Goal: Task Accomplishment & Management: Use online tool/utility

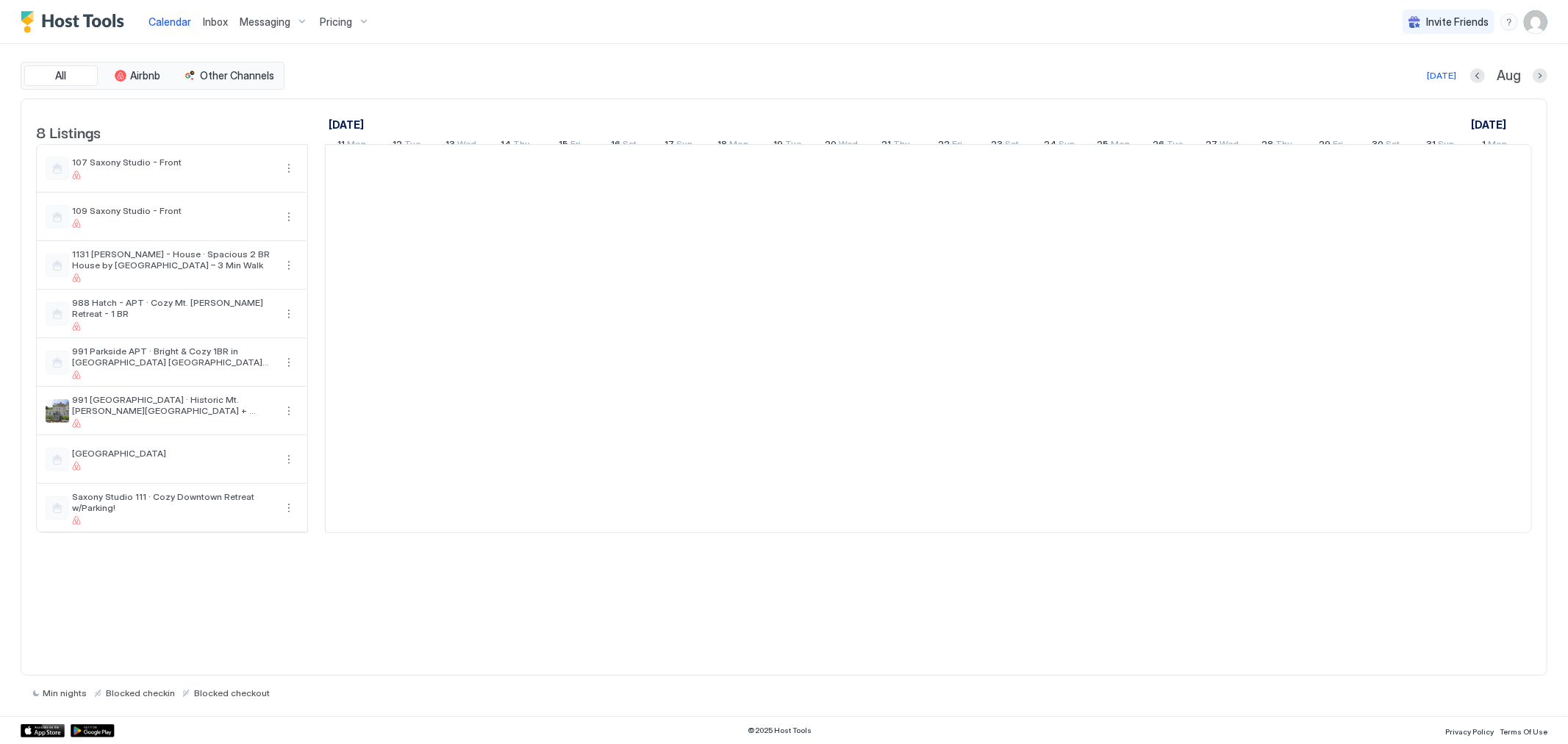
scroll to position [0, 817]
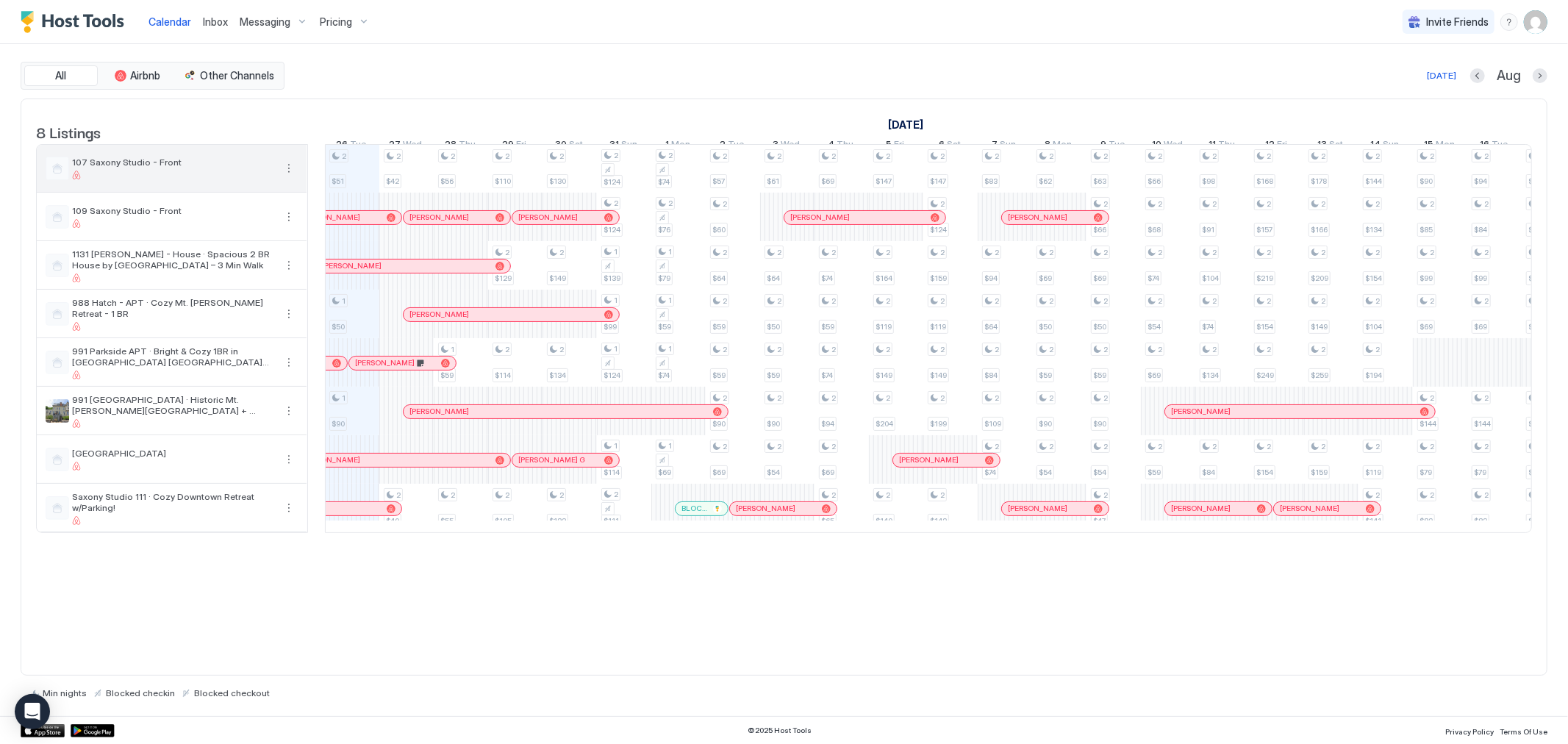
click at [128, 168] on span "107 Saxony Studio - Front" at bounding box center [174, 161] width 203 height 11
click at [131, 167] on div "107 Saxony Studio - Front" at bounding box center [172, 168] width 270 height 47
click at [258, 23] on span "Messaging" at bounding box center [265, 22] width 51 height 13
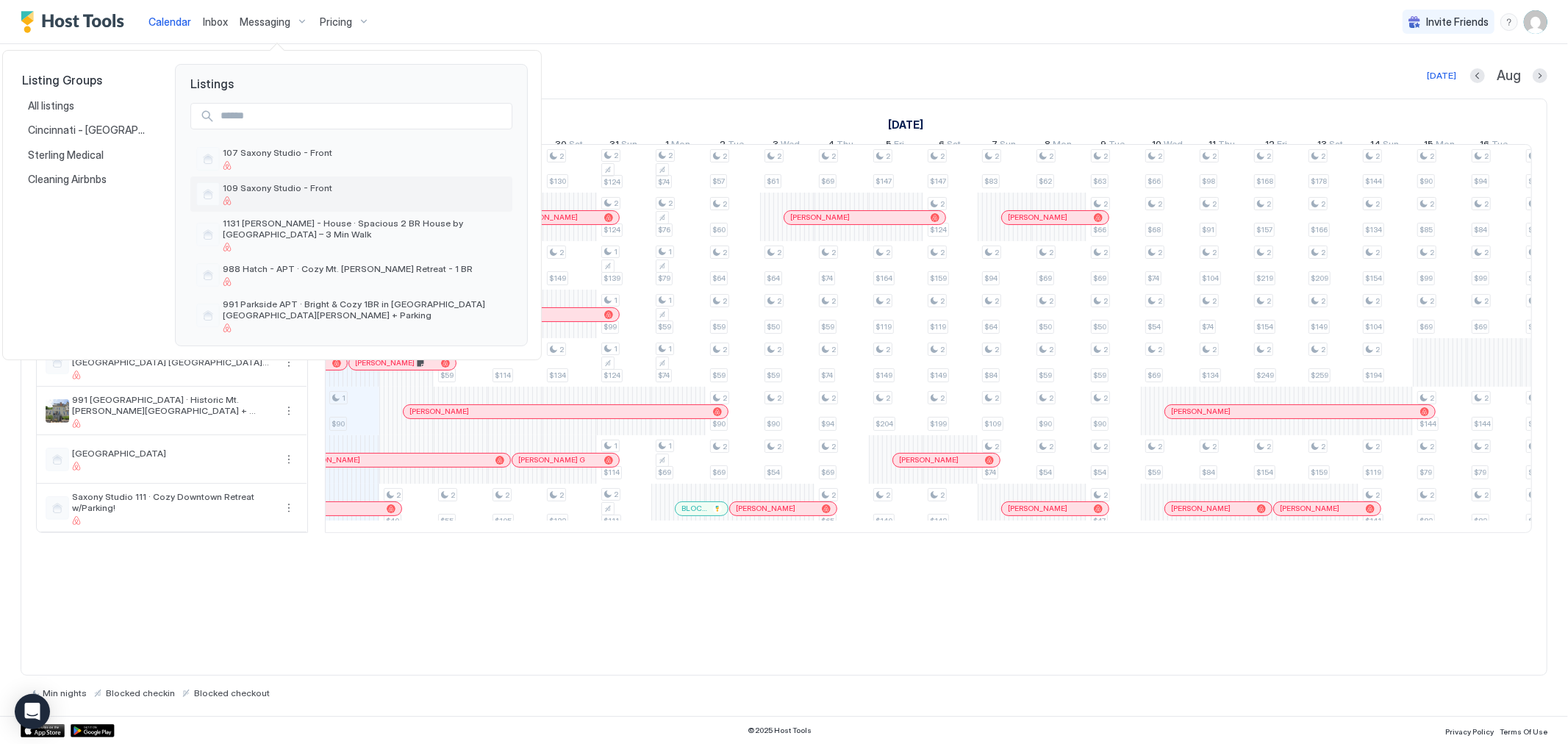
click at [247, 184] on span "109 Saxony Studio - Front" at bounding box center [365, 187] width 284 height 11
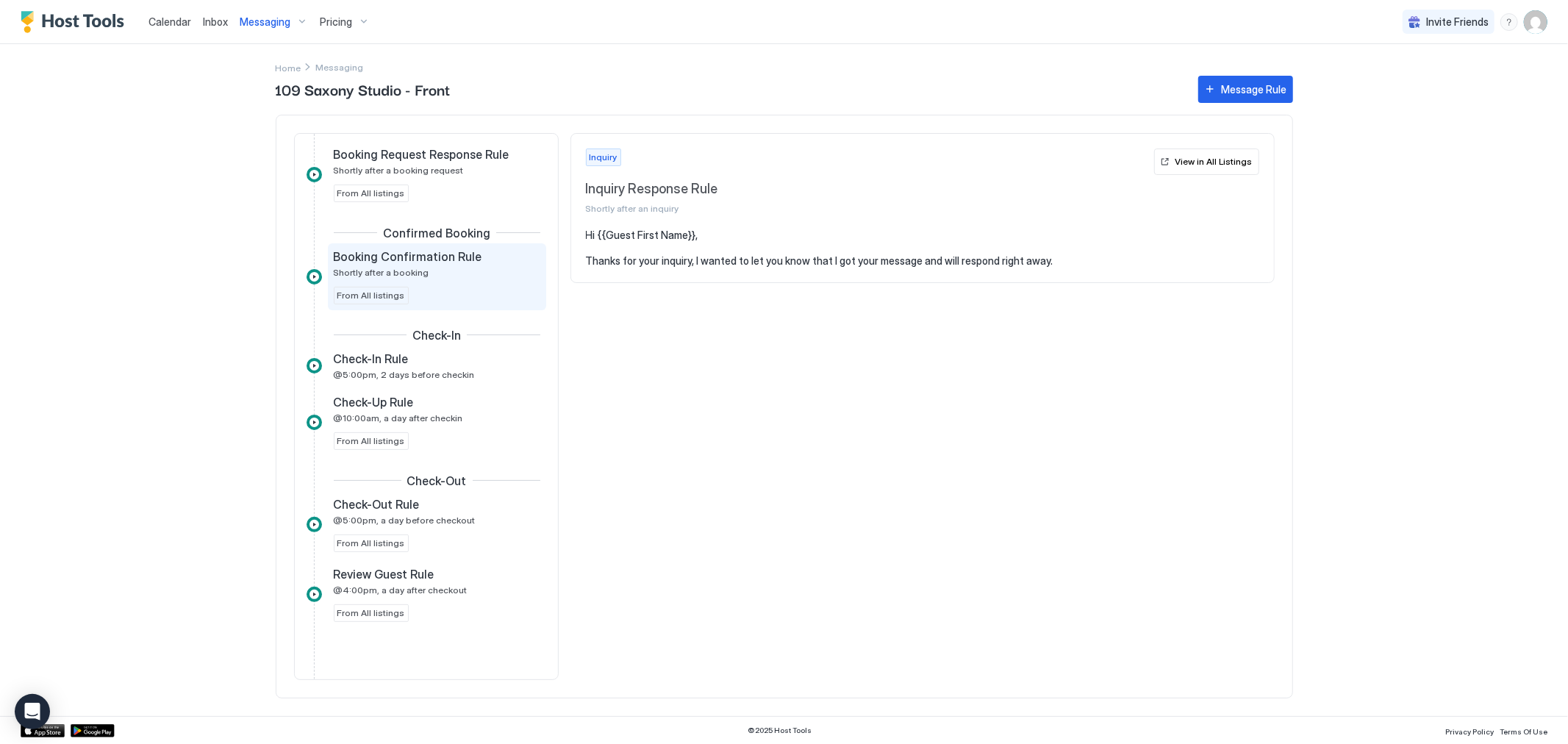
scroll to position [245, 0]
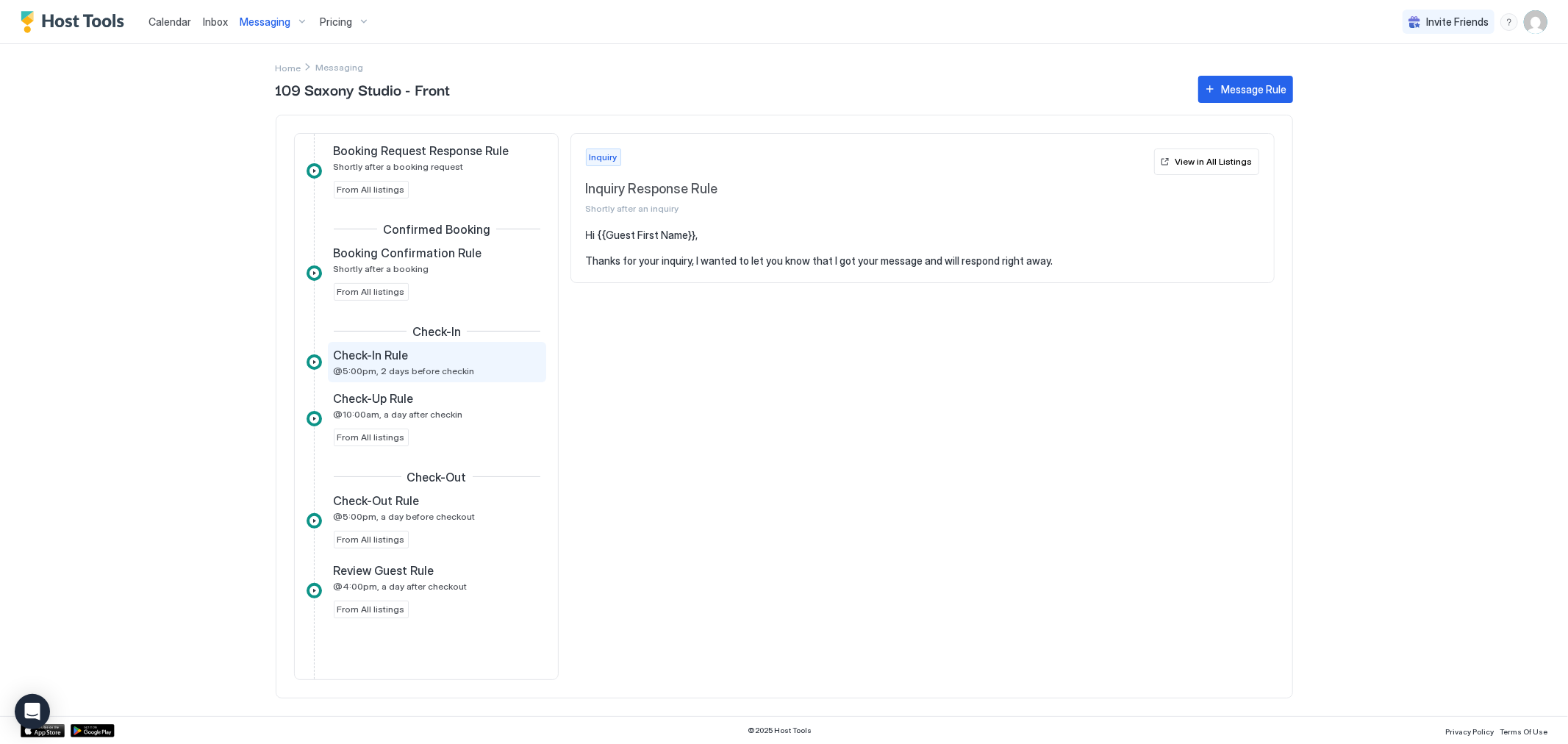
click at [441, 351] on div "Check-In Rule" at bounding box center [426, 355] width 186 height 14
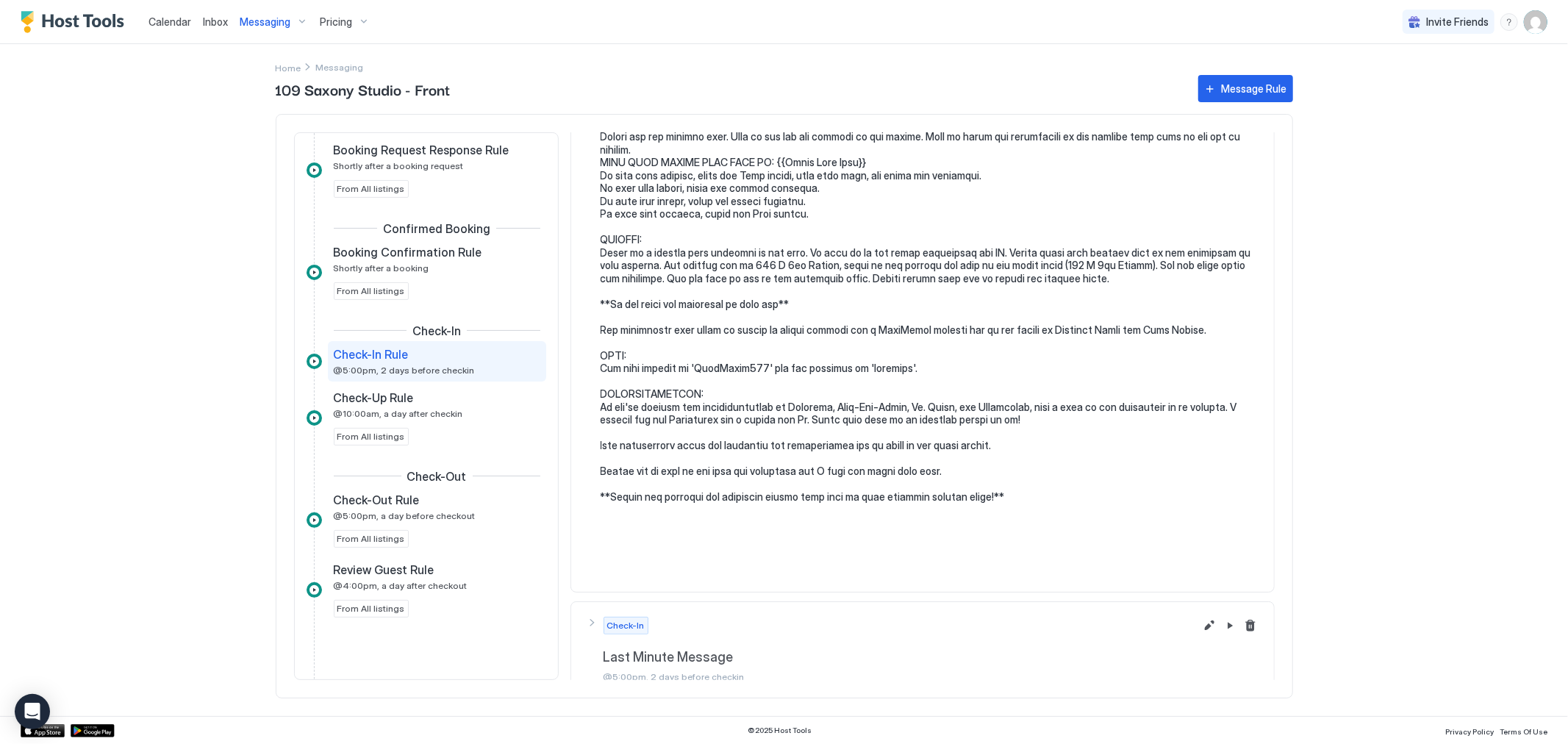
scroll to position [284, 0]
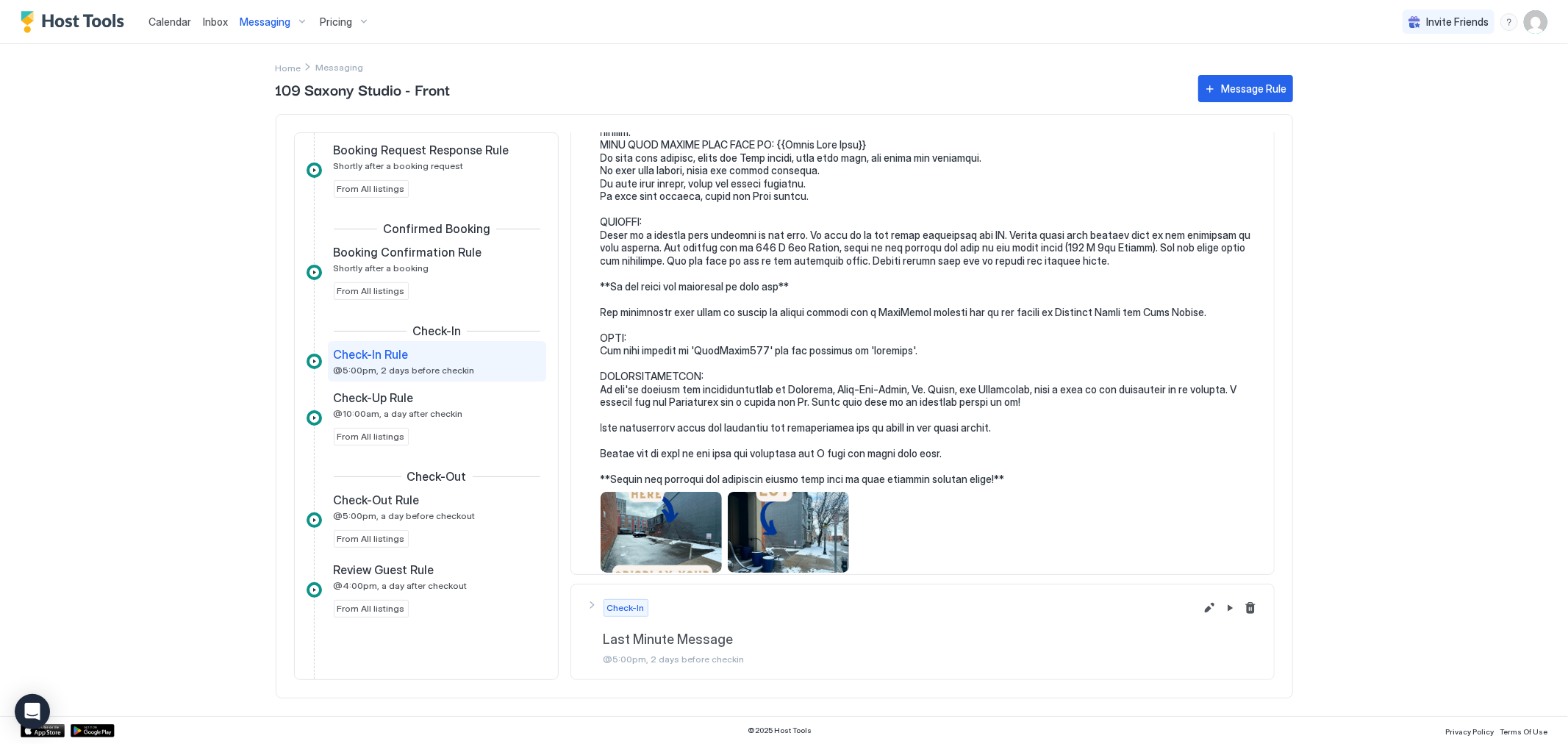
click at [638, 524] on div "View image" at bounding box center [662, 532] width 122 height 81
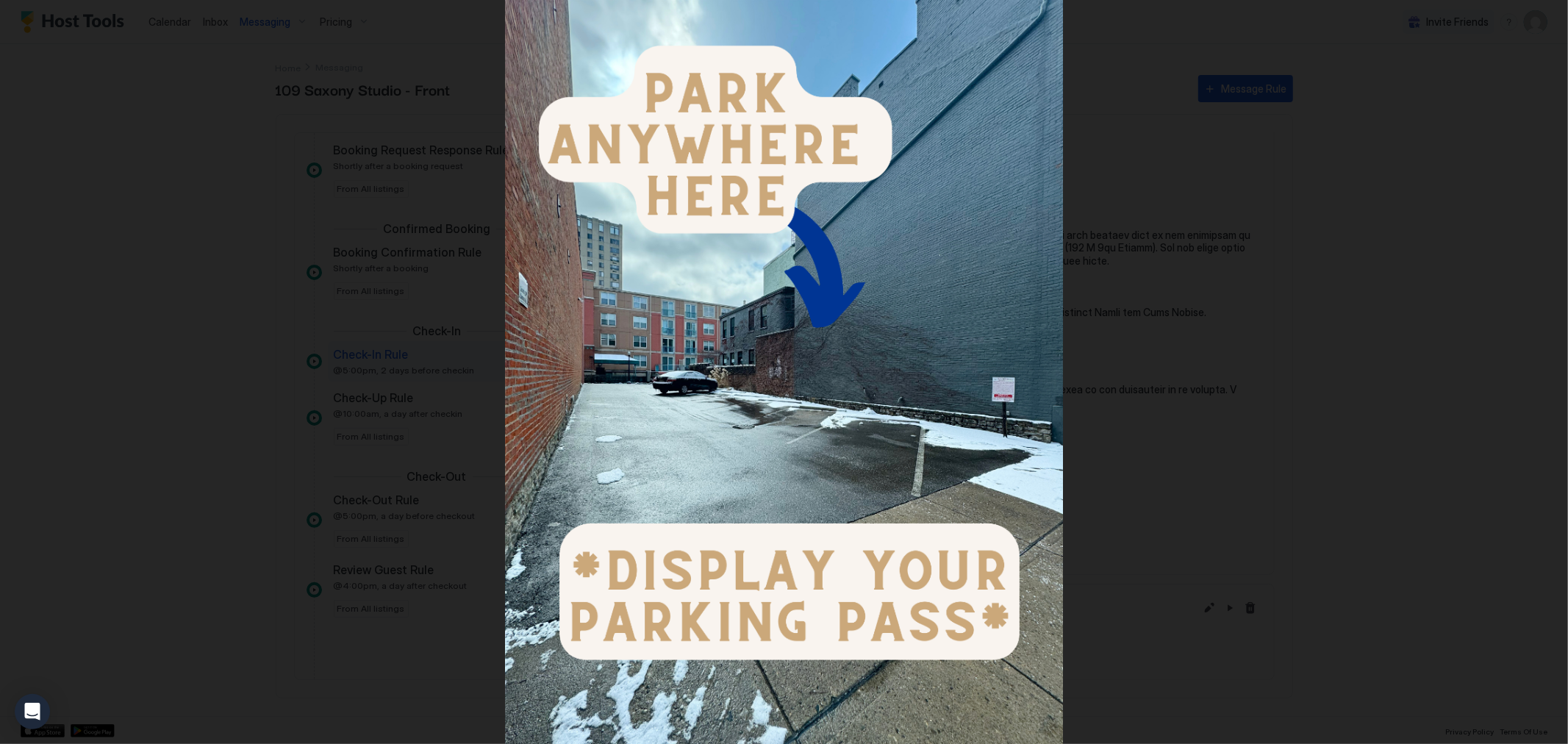
drag, startPoint x: 1482, startPoint y: 339, endPoint x: 1494, endPoint y: 354, distance: 19.2
click at [1482, 340] on div at bounding box center [784, 372] width 1568 height 744
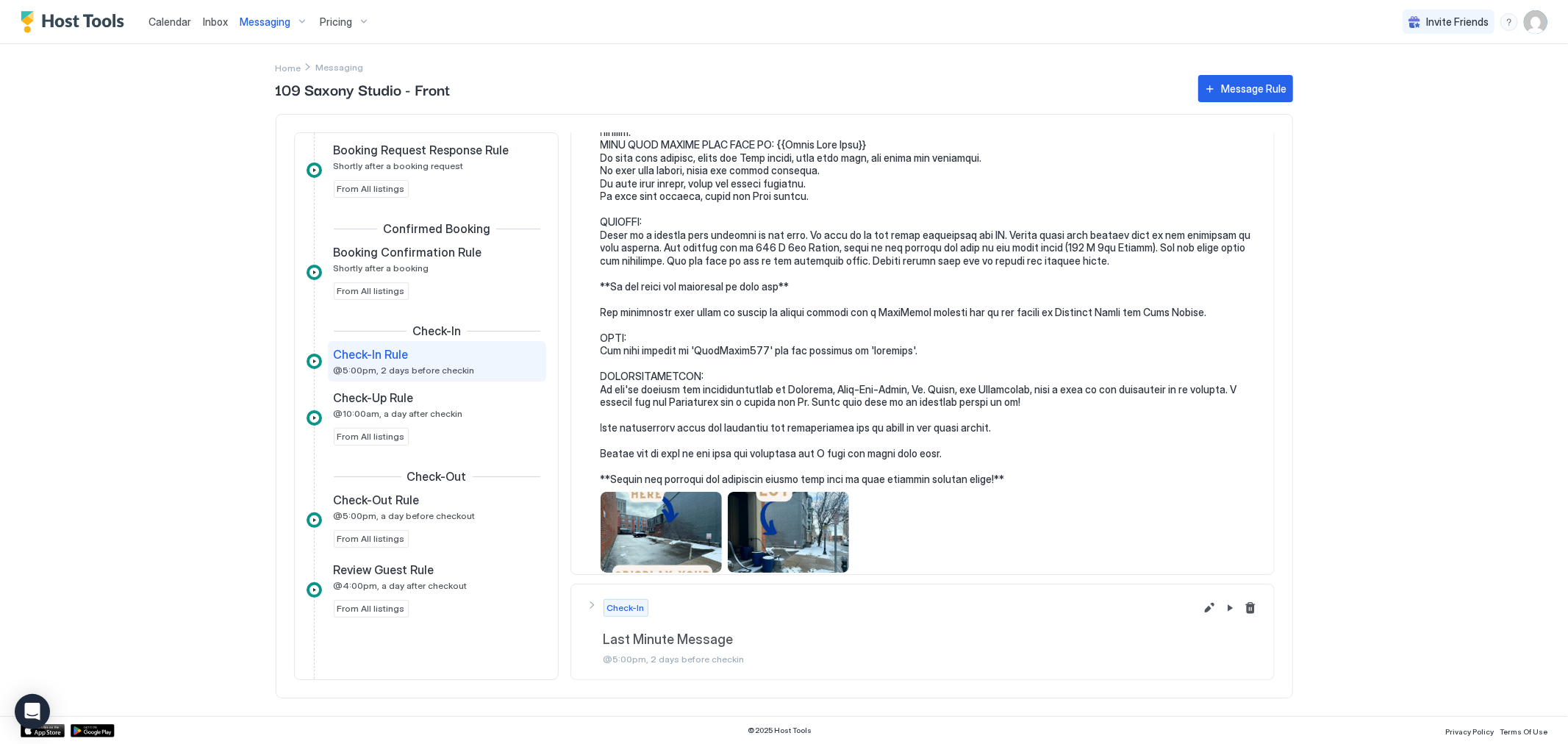
click at [782, 524] on div "View image" at bounding box center [789, 532] width 122 height 81
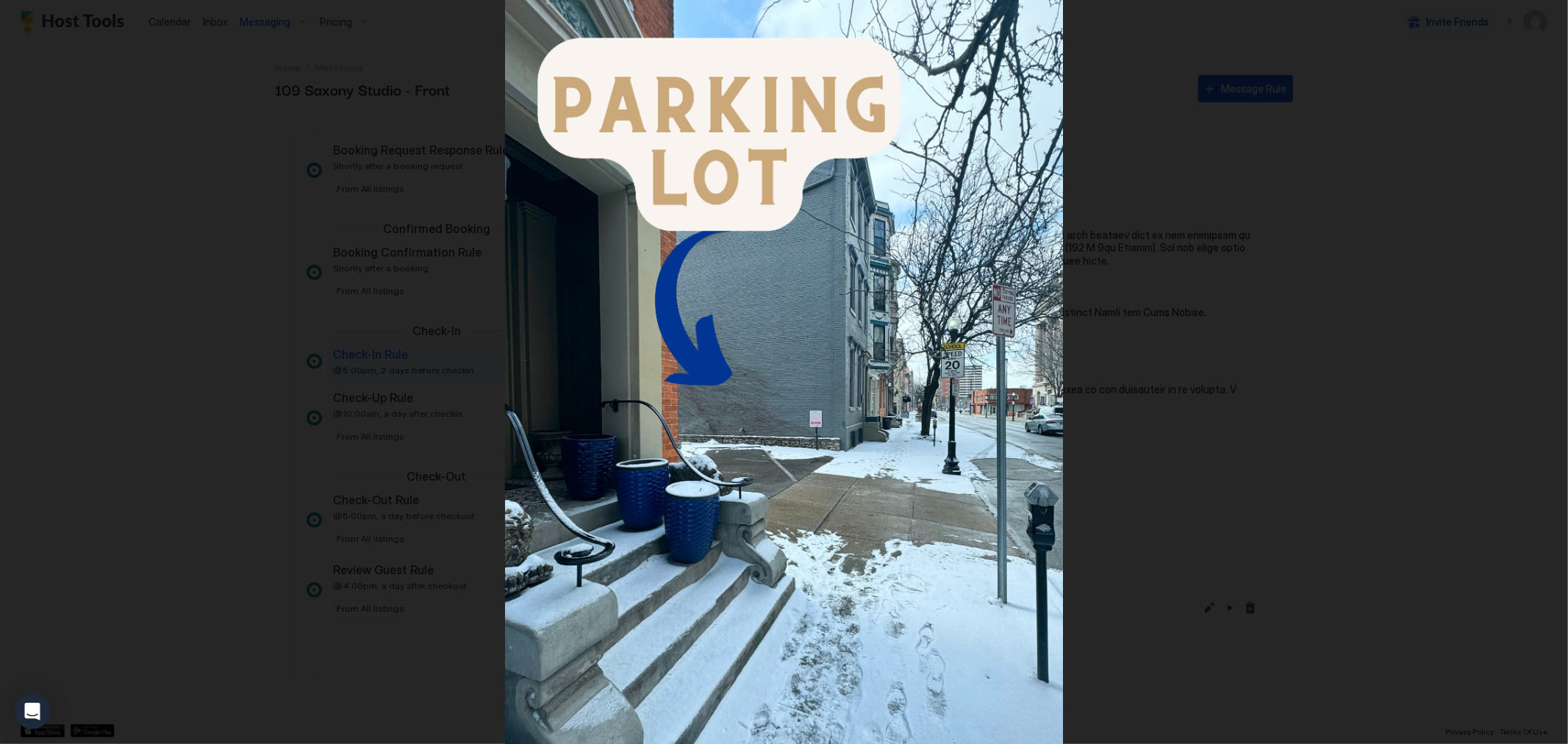
click at [1443, 332] on div at bounding box center [784, 372] width 1568 height 744
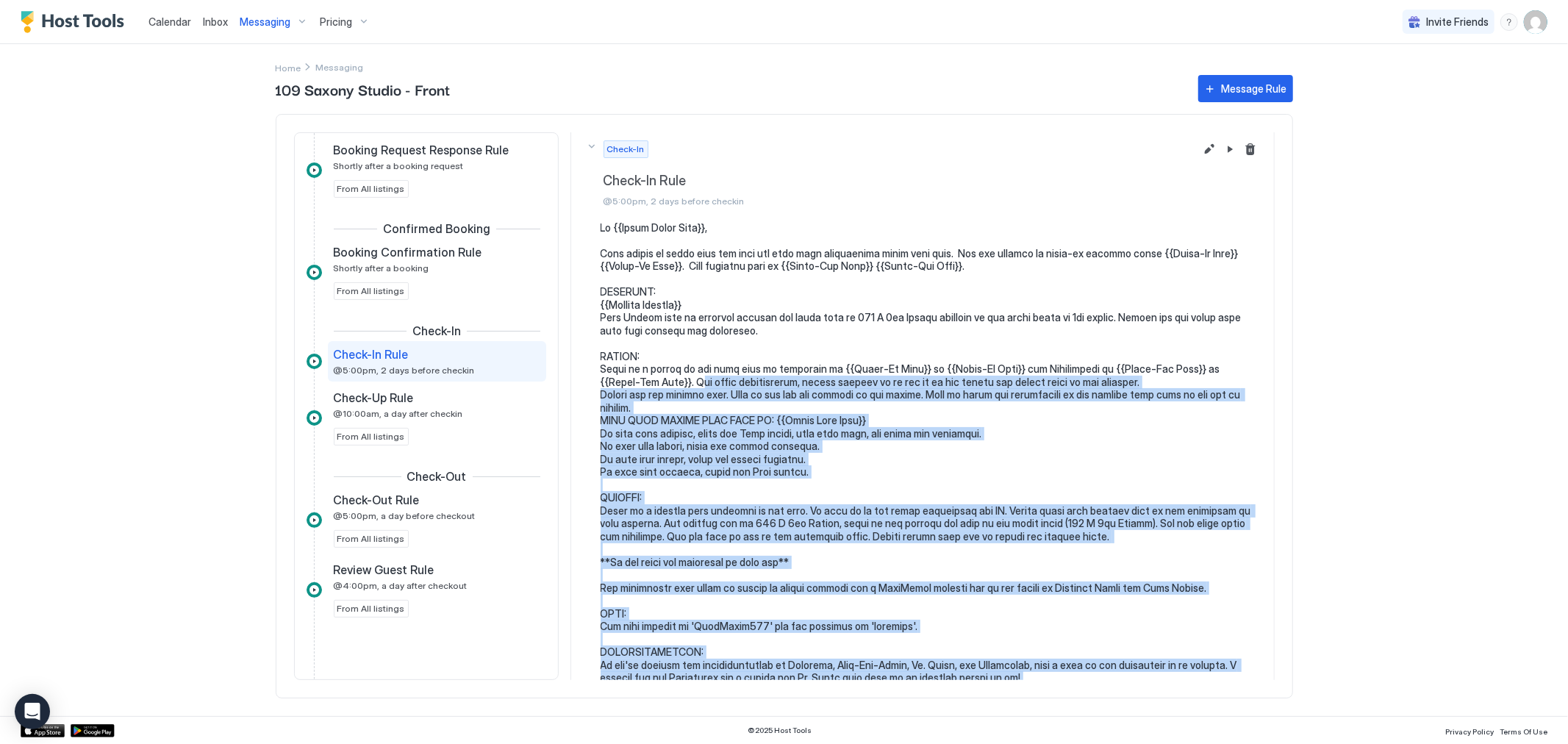
scroll to position [0, 0]
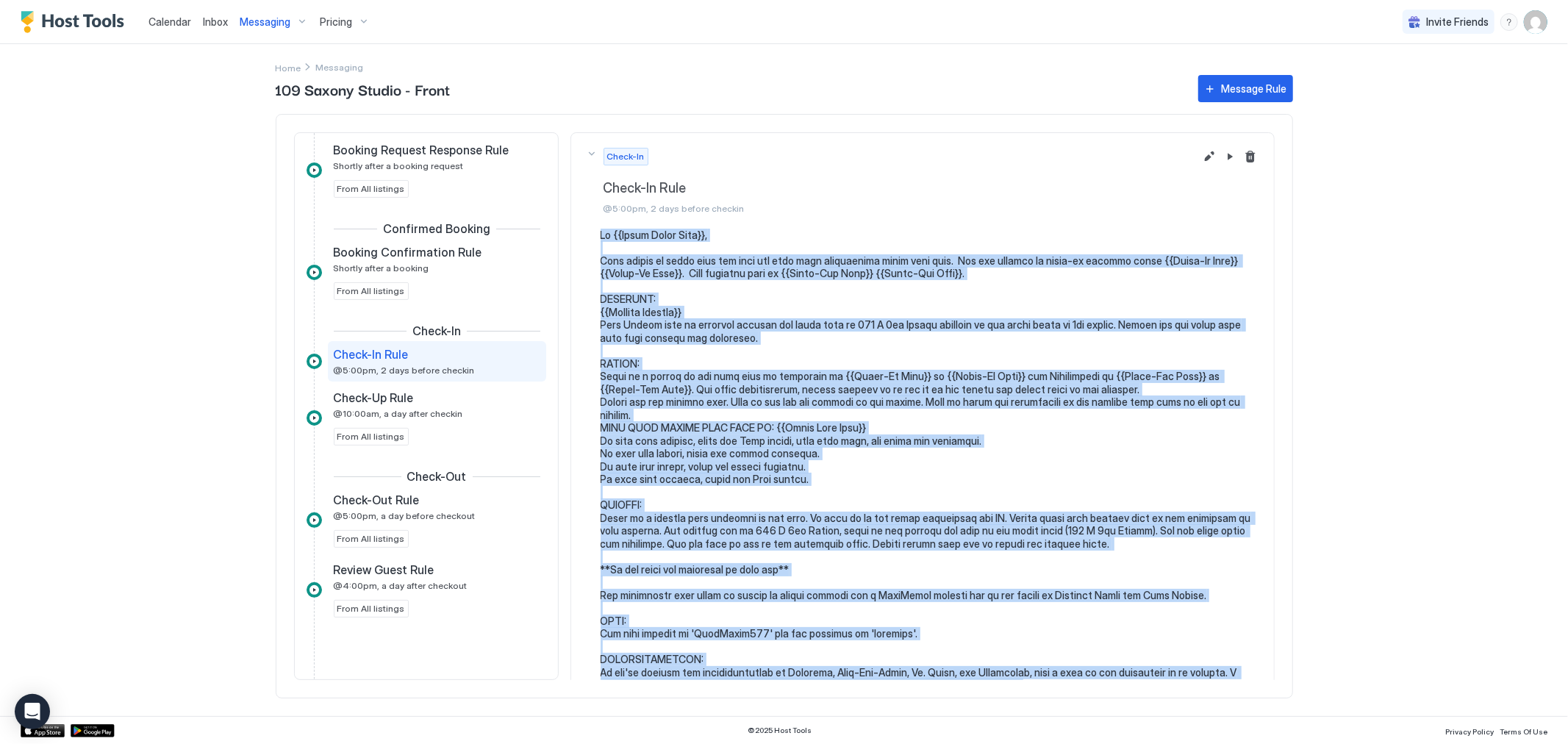
drag, startPoint x: 1001, startPoint y: 465, endPoint x: 601, endPoint y: 231, distance: 463.4
click at [601, 231] on pre at bounding box center [930, 498] width 659 height 540
copy pre "Hi {{Guest First Name}}, Just wanted to touch base and give you some more infor…"
